Goal: Ask a question

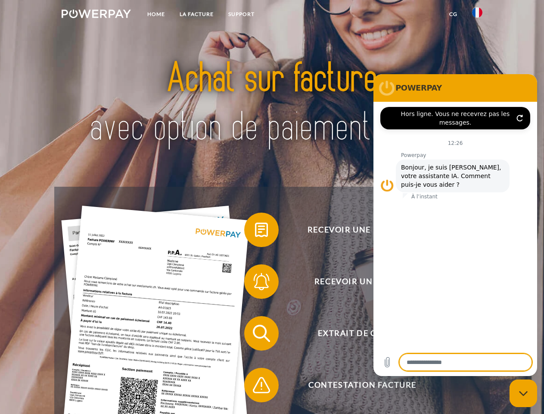
click at [96, 15] on img at bounding box center [96, 13] width 69 height 9
click at [478, 15] on img at bounding box center [477, 12] width 10 height 10
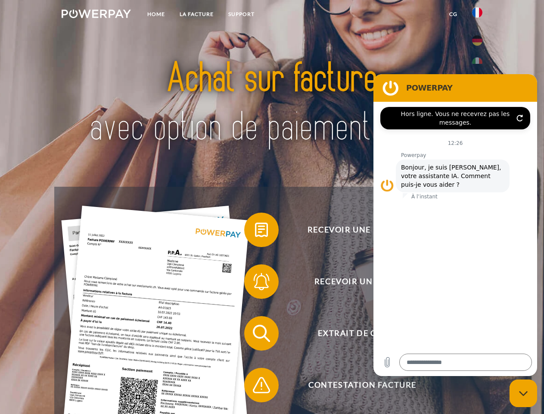
click at [453, 14] on link "CG" at bounding box center [453, 14] width 23 height 16
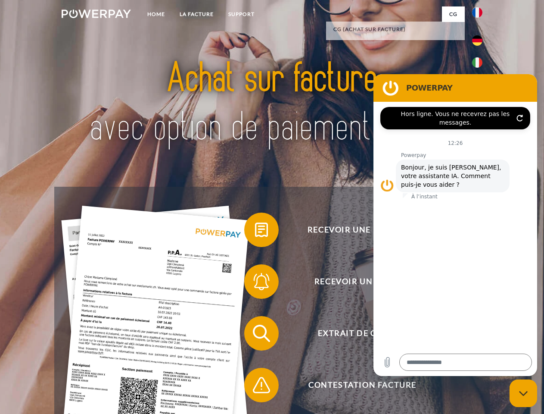
click at [255, 231] on span at bounding box center [248, 229] width 43 height 43
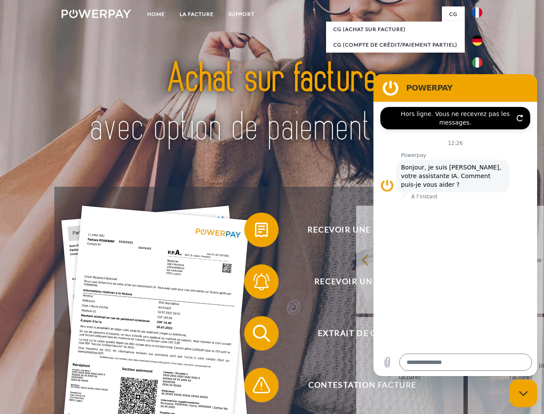
click at [255, 283] on span at bounding box center [248, 281] width 43 height 43
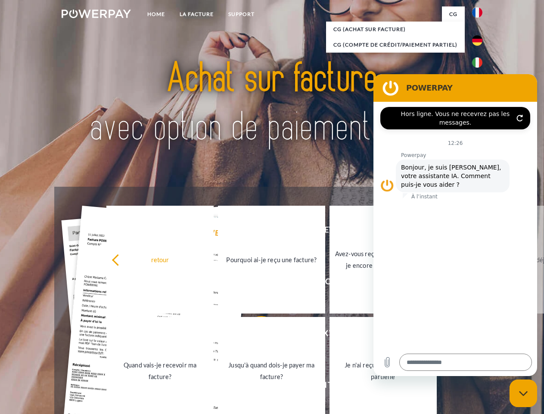
click at [255, 335] on link "Jusqu'à quand dois-je payer ma facture?" at bounding box center [271, 371] width 107 height 108
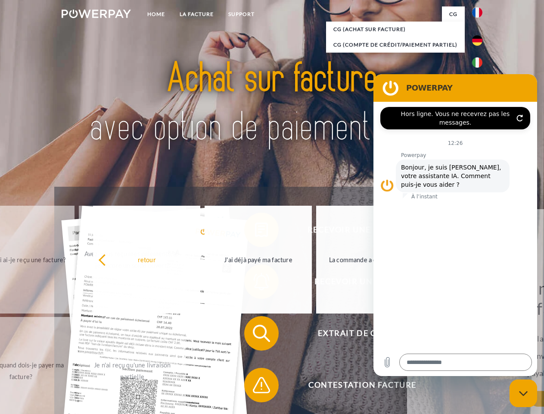
click at [255, 387] on span at bounding box center [248, 384] width 43 height 43
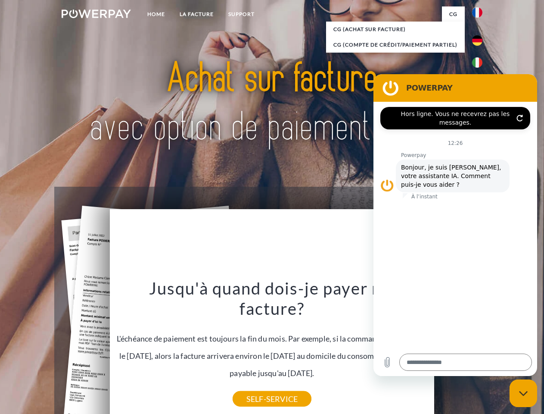
click at [524, 393] on icon "Fermer la fenêtre de messagerie" at bounding box center [523, 394] width 9 height 6
type textarea "*"
